Goal: Transaction & Acquisition: Purchase product/service

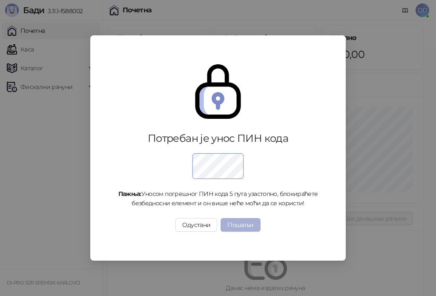
click at [244, 227] on button "Пошаљи" at bounding box center [240, 225] width 40 height 14
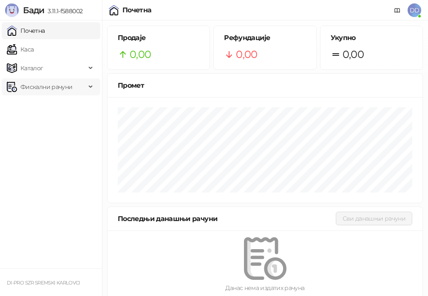
click at [92, 88] on div "Фискални рачуни" at bounding box center [51, 86] width 99 height 17
click at [67, 108] on link "Издати рачуни" at bounding box center [38, 105] width 57 height 17
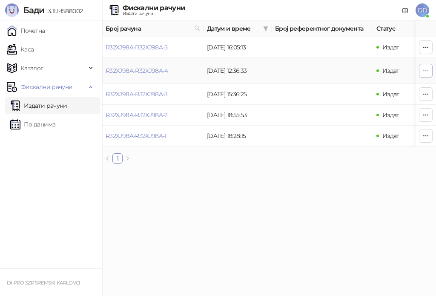
click at [427, 72] on icon "button" at bounding box center [425, 70] width 7 height 7
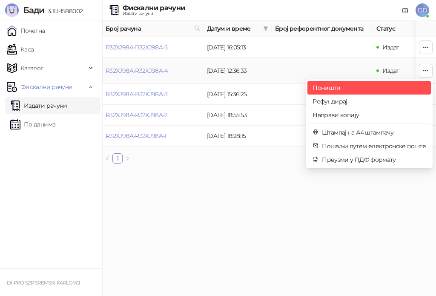
click at [347, 90] on span "Поништи" at bounding box center [368, 87] width 113 height 9
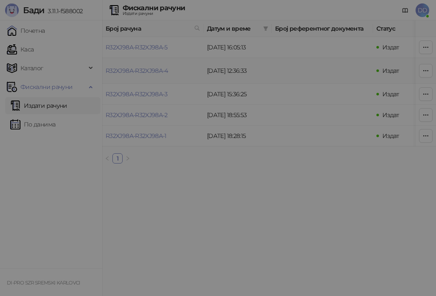
type input "**********"
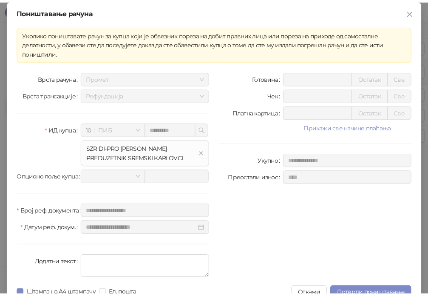
scroll to position [14, 0]
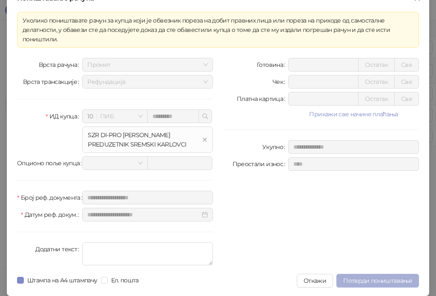
click at [386, 281] on span "Потврди поништавање" at bounding box center [377, 281] width 69 height 8
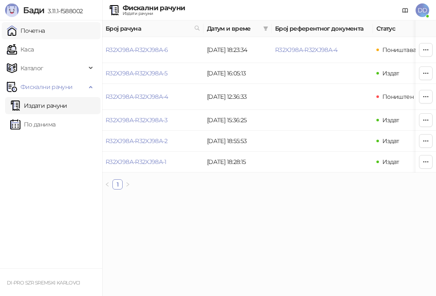
click at [45, 30] on link "Почетна" at bounding box center [26, 30] width 38 height 17
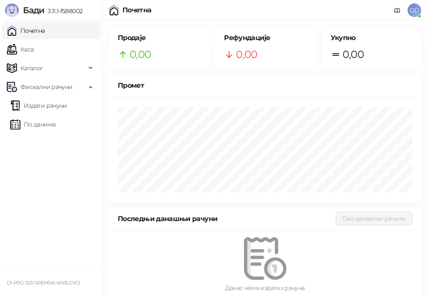
click at [143, 87] on div "Промет" at bounding box center [265, 85] width 295 height 11
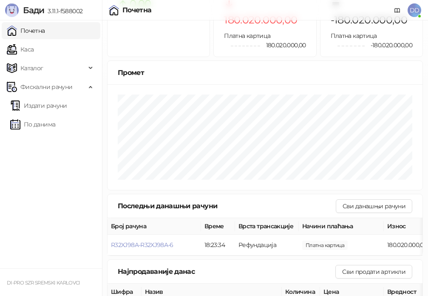
scroll to position [96, 0]
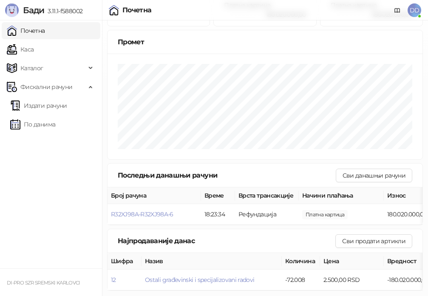
click at [141, 11] on div "Почетна" at bounding box center [137, 10] width 29 height 7
click at [34, 47] on link "Каса" at bounding box center [20, 49] width 27 height 17
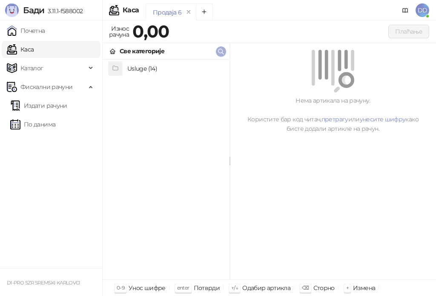
click at [222, 52] on icon "button" at bounding box center [220, 51] width 7 height 7
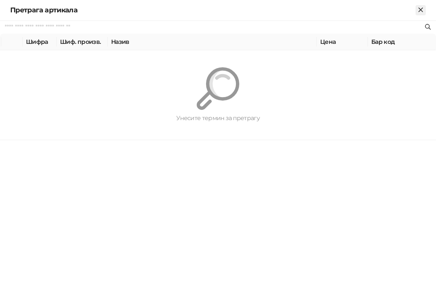
click at [420, 10] on icon "Close" at bounding box center [420, 10] width 4 height 4
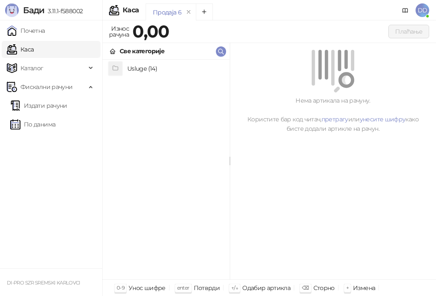
click at [140, 69] on h4 "Usluge (14)" at bounding box center [174, 69] width 95 height 14
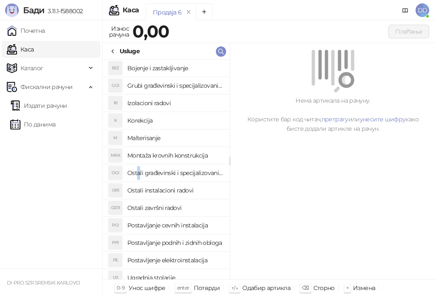
click at [139, 175] on h4 "Ostali građevinski i specijalizovani radovi" at bounding box center [174, 173] width 95 height 14
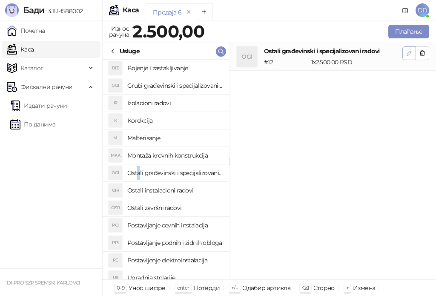
click at [408, 54] on icon "button" at bounding box center [409, 53] width 4 height 4
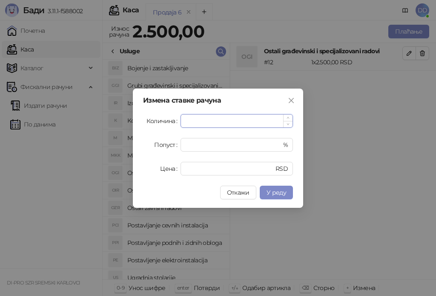
click at [192, 120] on input "*****" at bounding box center [236, 120] width 111 height 13
type input "******"
click at [277, 194] on span "У реду" at bounding box center [276, 192] width 20 height 8
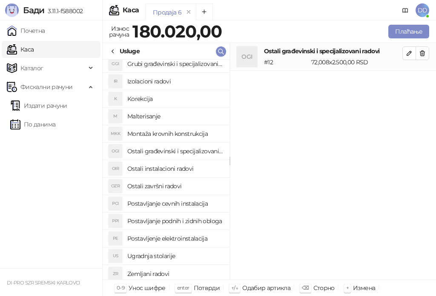
scroll to position [25, 0]
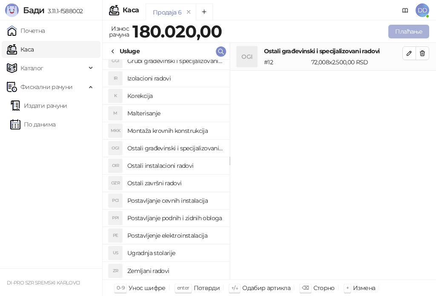
click at [405, 33] on button "Плаћање" at bounding box center [408, 32] width 41 height 14
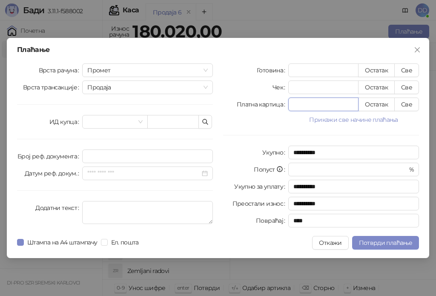
click at [305, 105] on input "*" at bounding box center [322, 104] width 69 height 13
click at [294, 68] on input "*" at bounding box center [322, 70] width 69 height 13
click at [207, 71] on span "Промет" at bounding box center [147, 70] width 120 height 13
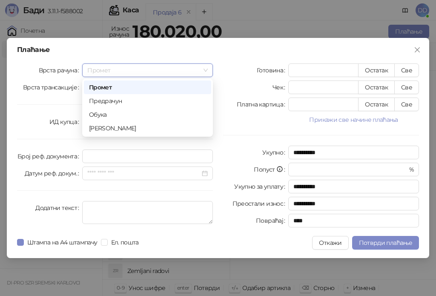
click at [110, 88] on div "Промет" at bounding box center [147, 87] width 117 height 9
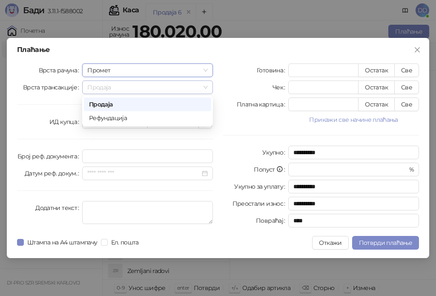
click at [206, 86] on span "Продаја" at bounding box center [147, 87] width 120 height 13
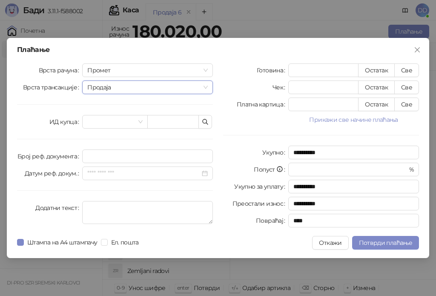
click at [206, 86] on span "Продаја" at bounding box center [147, 87] width 120 height 13
click at [139, 123] on span at bounding box center [114, 121] width 55 height 13
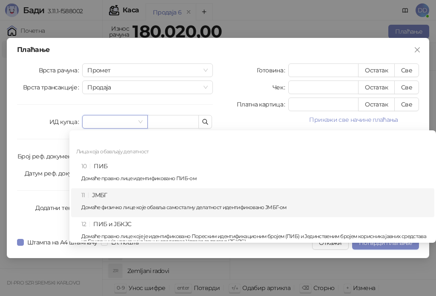
click at [110, 196] on div "11 ЈМБГ Домаће физичко лице које обавља самосталну делатност идентификовано ЈМБ…" at bounding box center [255, 202] width 348 height 25
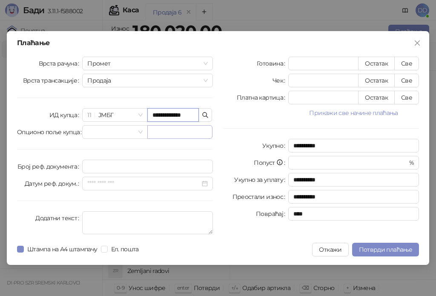
scroll to position [0, 2]
type input "**********"
click at [383, 251] on span "Потврди плаћање" at bounding box center [385, 249] width 53 height 8
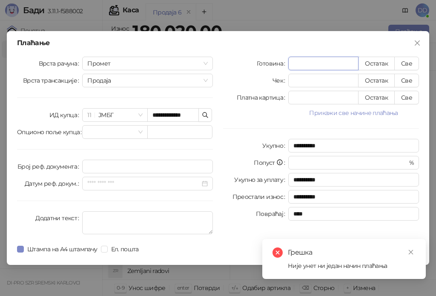
click at [304, 64] on input "*" at bounding box center [322, 63] width 69 height 13
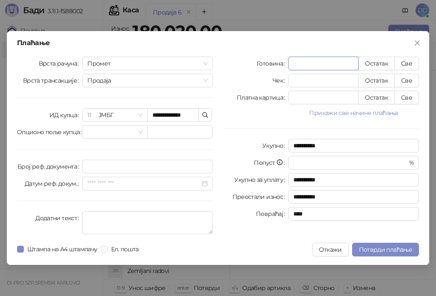
type input "*"
type input "**********"
click at [299, 98] on input "*" at bounding box center [322, 97] width 69 height 13
type input "*"
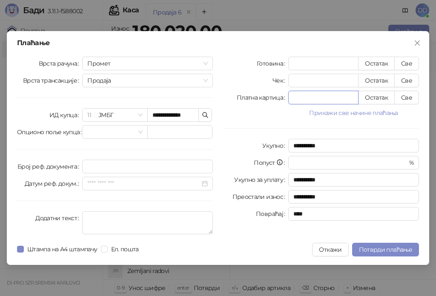
type input "**********"
type input "*"
click at [382, 250] on span "Потврди плаћање" at bounding box center [385, 249] width 53 height 8
click at [301, 96] on input "*" at bounding box center [322, 97] width 69 height 13
click at [308, 64] on input "number" at bounding box center [322, 63] width 69 height 13
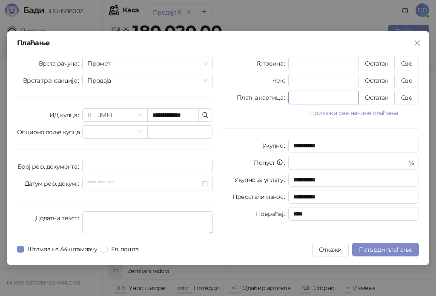
click at [308, 98] on input "*" at bounding box center [322, 97] width 69 height 13
click at [404, 99] on button "Све" at bounding box center [406, 98] width 25 height 14
type input "*"
type input "******"
type input "****"
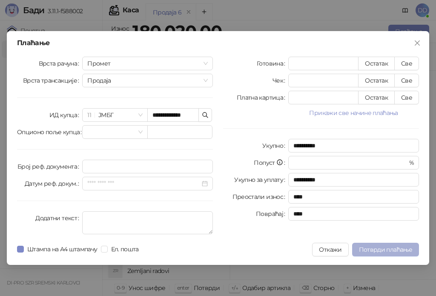
click at [387, 252] on span "Потврди плаћање" at bounding box center [385, 249] width 53 height 8
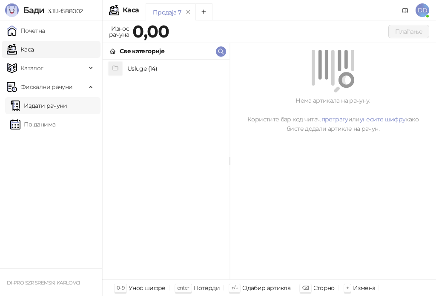
click at [67, 110] on link "Издати рачуни" at bounding box center [38, 105] width 57 height 17
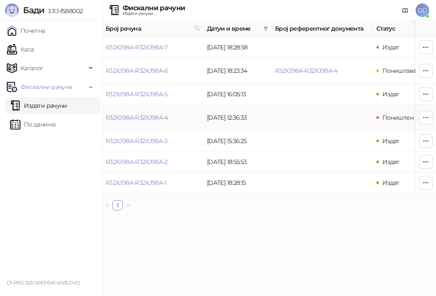
click at [361, 120] on td at bounding box center [321, 118] width 101 height 26
click at [422, 118] on icon "button" at bounding box center [425, 117] width 7 height 7
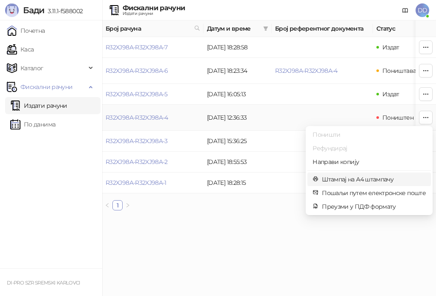
click at [350, 179] on span "Штампај на А4 штампачу" at bounding box center [374, 178] width 104 height 9
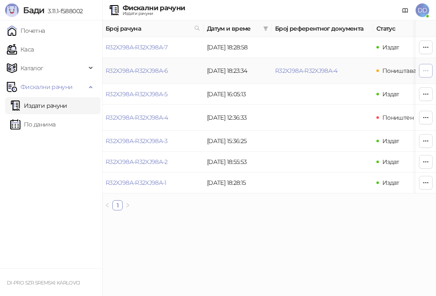
click at [426, 71] on icon "button" at bounding box center [425, 70] width 7 height 7
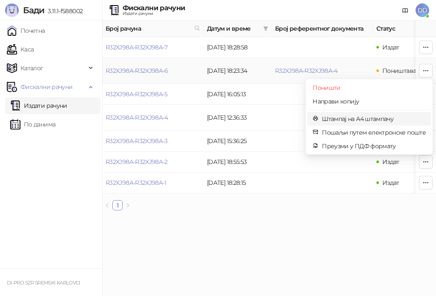
click at [374, 117] on span "Штампај на А4 штампачу" at bounding box center [374, 118] width 104 height 9
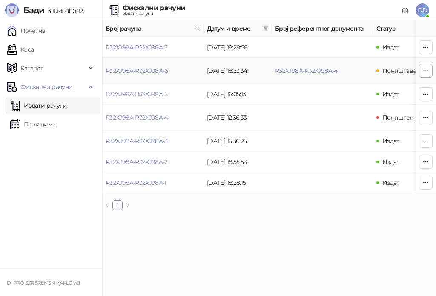
click at [426, 73] on icon "button" at bounding box center [425, 70] width 7 height 7
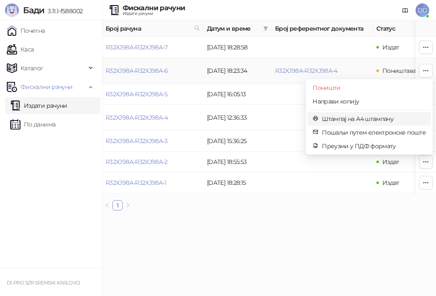
click at [352, 115] on span "Штампај на А4 штампачу" at bounding box center [374, 118] width 104 height 9
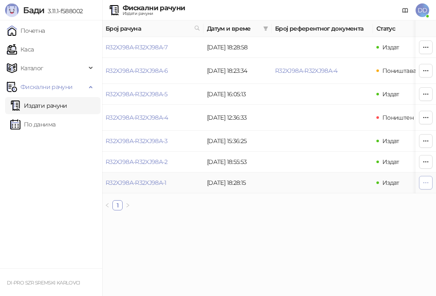
click at [427, 185] on icon "button" at bounding box center [425, 182] width 7 height 7
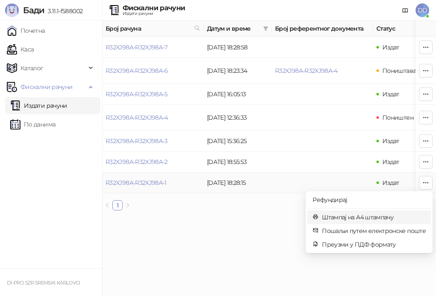
click at [367, 221] on span "Штампај на А4 штампачу" at bounding box center [374, 216] width 104 height 9
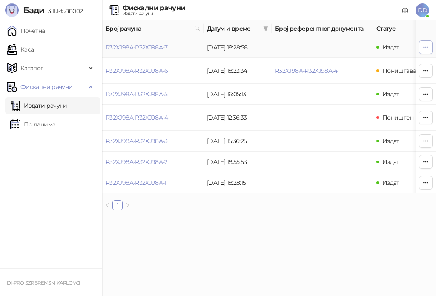
click at [424, 48] on icon "button" at bounding box center [425, 47] width 7 height 7
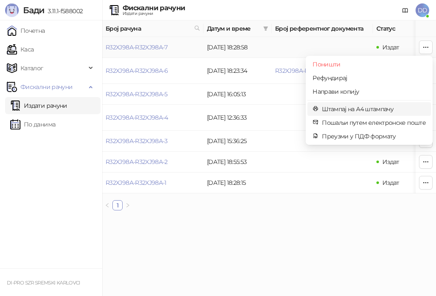
click at [337, 112] on span "Штампај на А4 штампачу" at bounding box center [374, 108] width 104 height 9
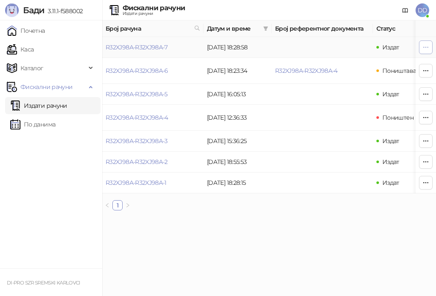
click at [426, 48] on icon "button" at bounding box center [425, 47] width 7 height 7
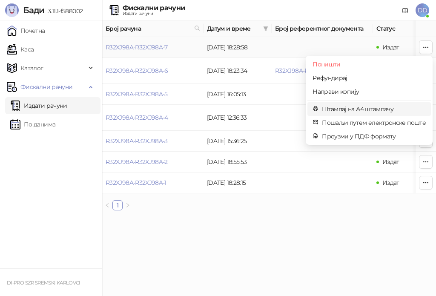
click at [326, 111] on span "Штампај на А4 штампачу" at bounding box center [374, 108] width 104 height 9
